Goal: Check status: Check status

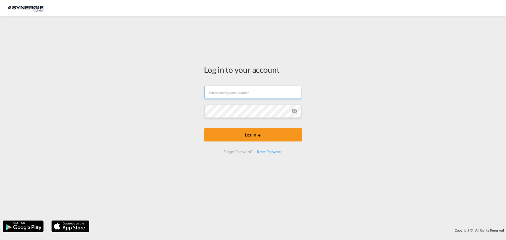
type input "[EMAIL_ADDRESS][DOMAIN_NAME]"
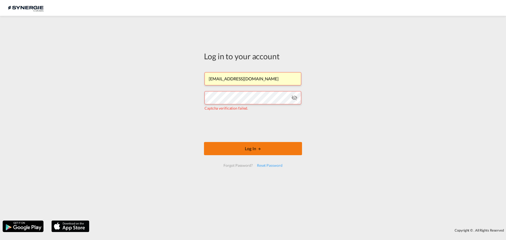
click at [240, 155] on button "Log In" at bounding box center [253, 148] width 98 height 13
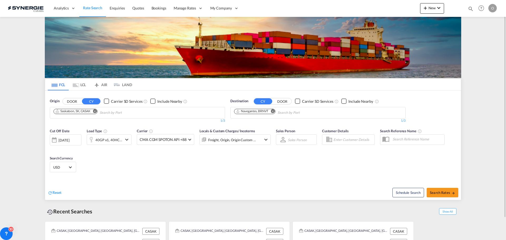
click at [471, 9] on md-icon "icon-magnify" at bounding box center [471, 9] width 6 height 6
click at [441, 10] on input at bounding box center [431, 8] width 66 height 9
paste input "SYC002647"
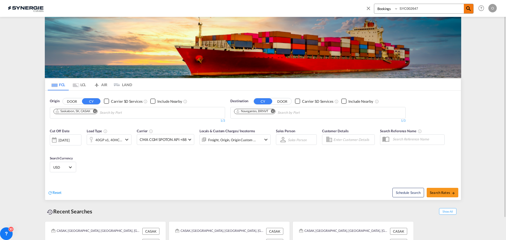
type input "SYC002647"
click at [468, 12] on md-icon "icon-magnify" at bounding box center [469, 9] width 6 height 6
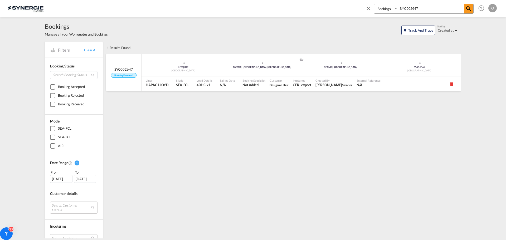
click at [281, 84] on span "Designme Hair" at bounding box center [279, 84] width 19 height 3
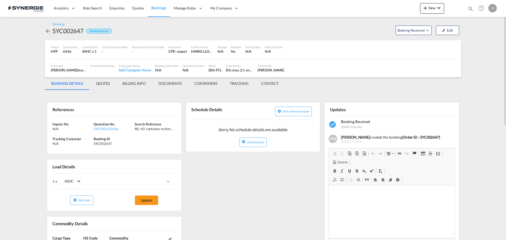
scroll to position [26, 0]
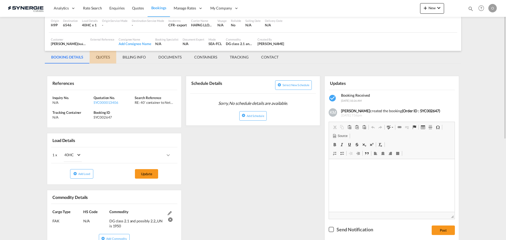
click at [101, 56] on md-tab-item "QUOTES" at bounding box center [103, 57] width 27 height 13
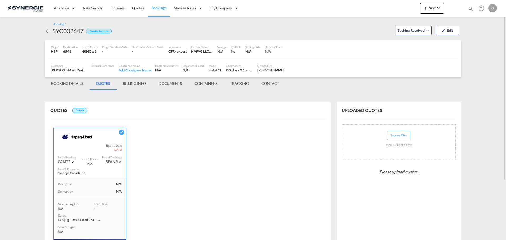
scroll to position [86, 0]
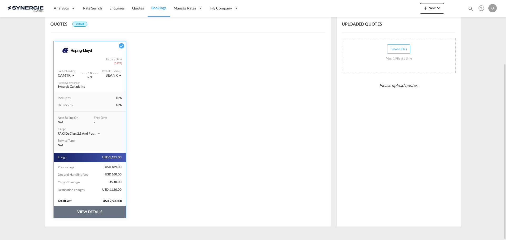
click at [110, 206] on button "VIEW DETAILS" at bounding box center [90, 212] width 72 height 12
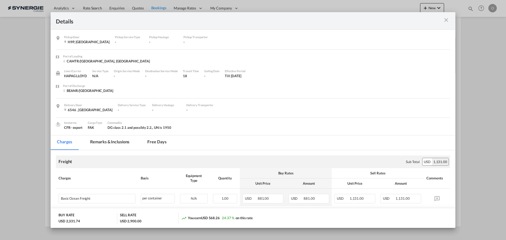
scroll to position [53, 0]
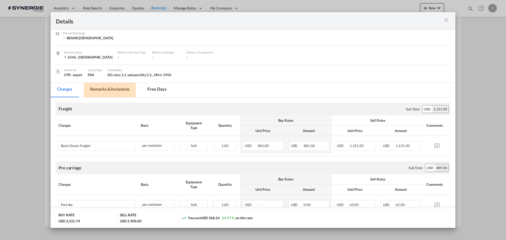
click at [110, 92] on md-tab-item "Remarks & Inclusions" at bounding box center [110, 90] width 52 height 15
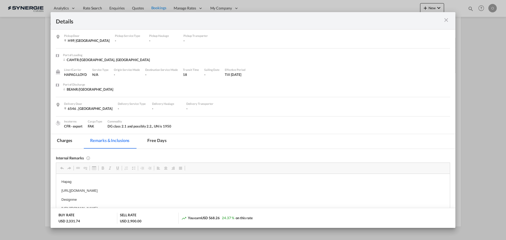
scroll to position [0, 0]
click at [68, 144] on md-tab-item "Charges" at bounding box center [65, 143] width 28 height 15
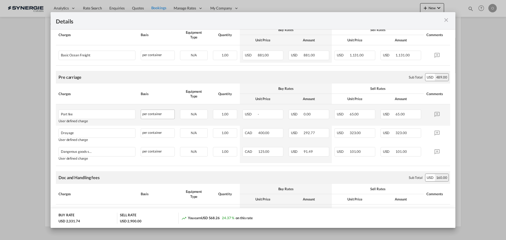
scroll to position [91, 0]
